Goal: Task Accomplishment & Management: Use online tool/utility

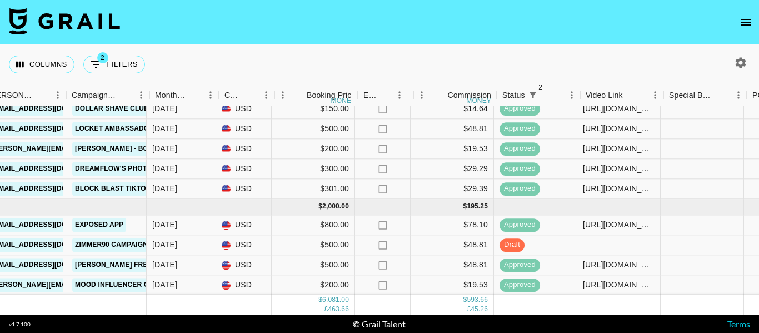
scroll to position [211, 469]
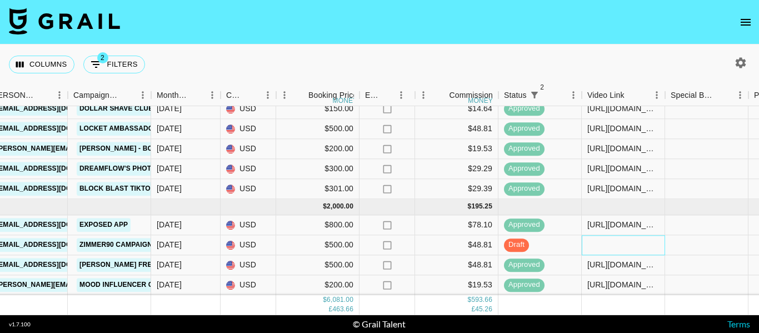
click at [603, 238] on div at bounding box center [623, 245] width 83 height 20
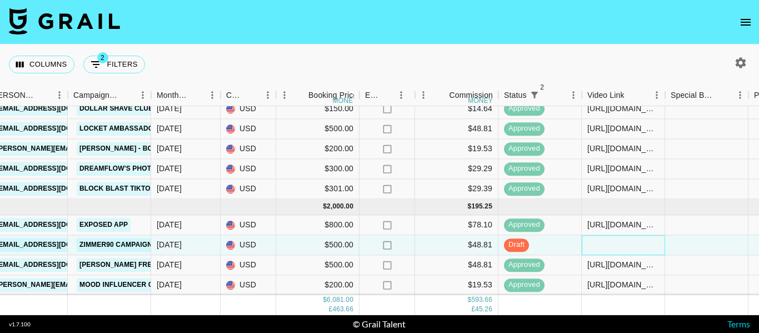
click at [603, 238] on div at bounding box center [623, 245] width 83 height 20
type input "[URL][DOMAIN_NAME]"
click at [710, 237] on div at bounding box center [706, 245] width 83 height 20
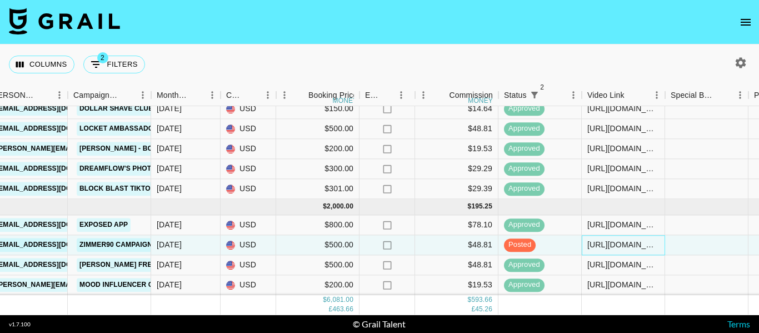
click at [616, 240] on div "[URL][DOMAIN_NAME]" at bounding box center [624, 245] width 72 height 11
click at [616, 241] on input "[URL][DOMAIN_NAME]" at bounding box center [624, 245] width 82 height 9
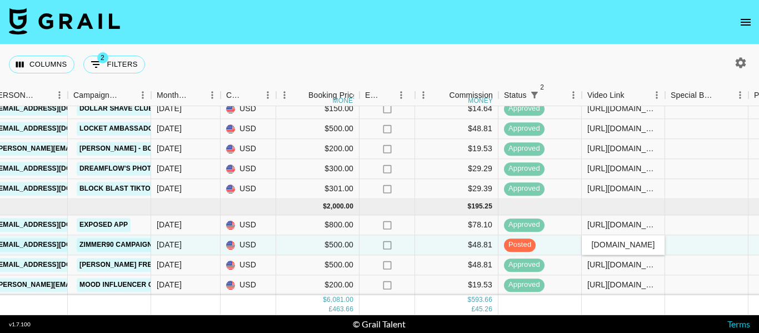
click at [616, 241] on input "[URL][DOMAIN_NAME]" at bounding box center [624, 245] width 82 height 9
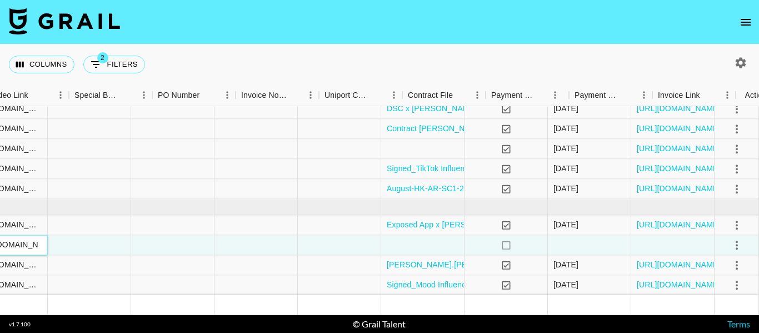
scroll to position [211, 1095]
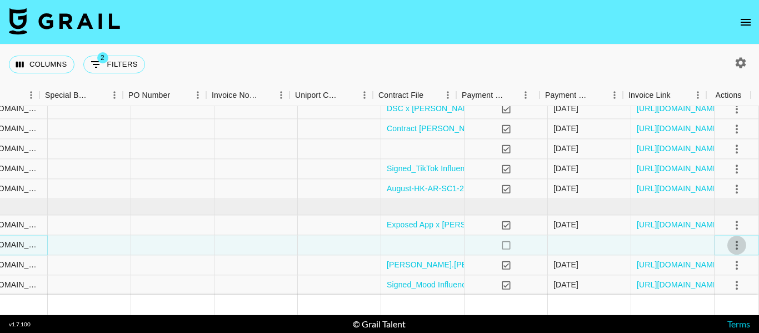
click at [734, 238] on icon "select merge strategy" at bounding box center [736, 244] width 13 height 13
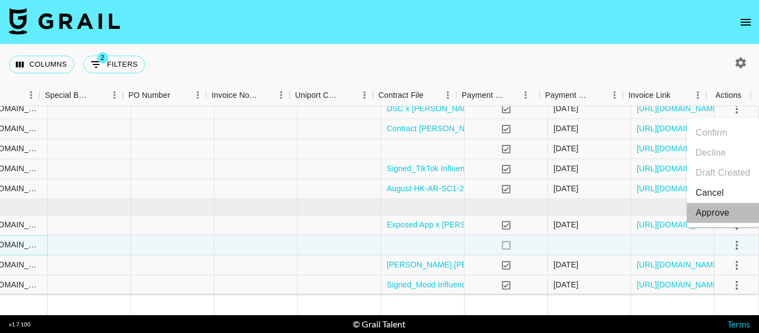
click at [718, 213] on div "Approve" at bounding box center [713, 212] width 34 height 13
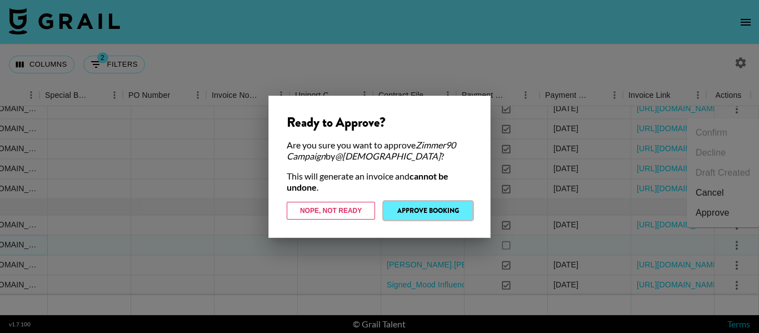
click at [443, 206] on button "Approve Booking" at bounding box center [428, 211] width 88 height 18
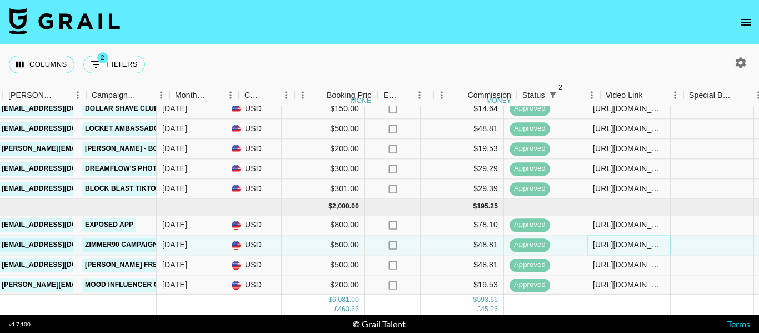
scroll to position [211, 446]
